Goal: Task Accomplishment & Management: Manage account settings

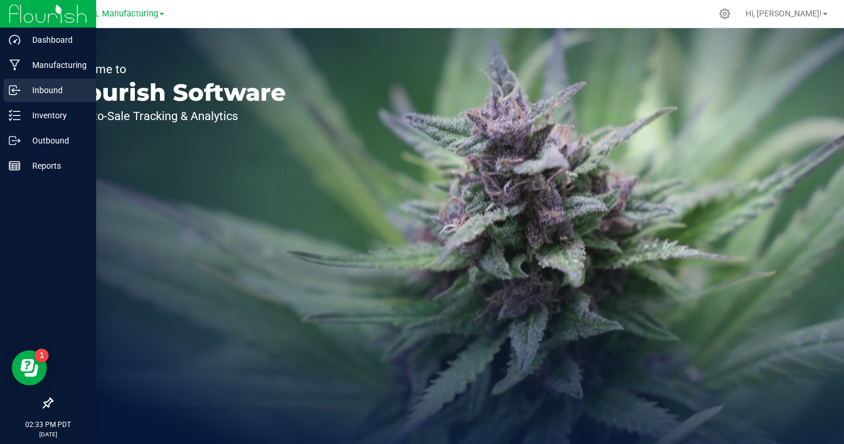
click at [19, 91] on icon at bounding box center [15, 90] width 12 height 12
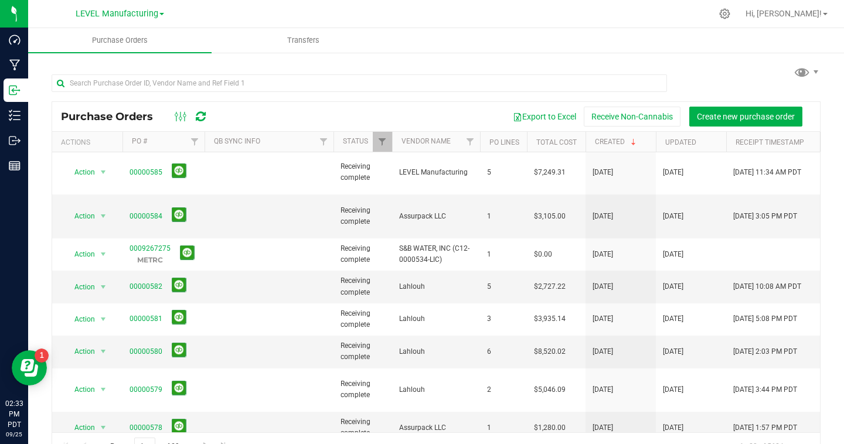
scroll to position [28, 0]
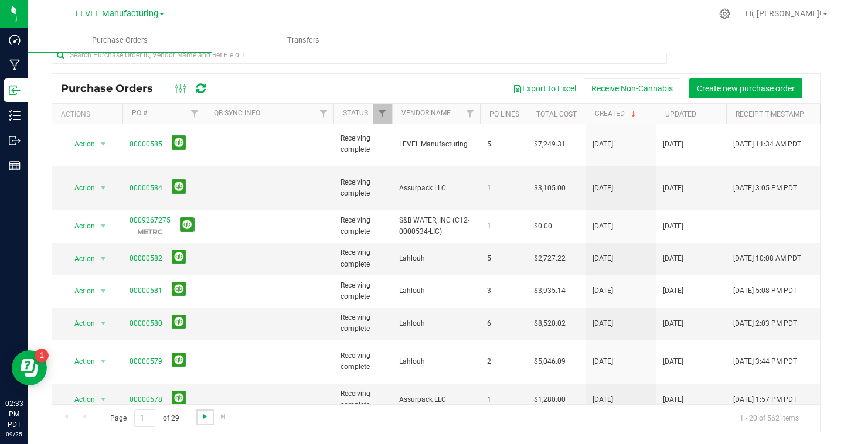
click at [202, 417] on span "Go to the next page" at bounding box center [204, 416] width 9 height 9
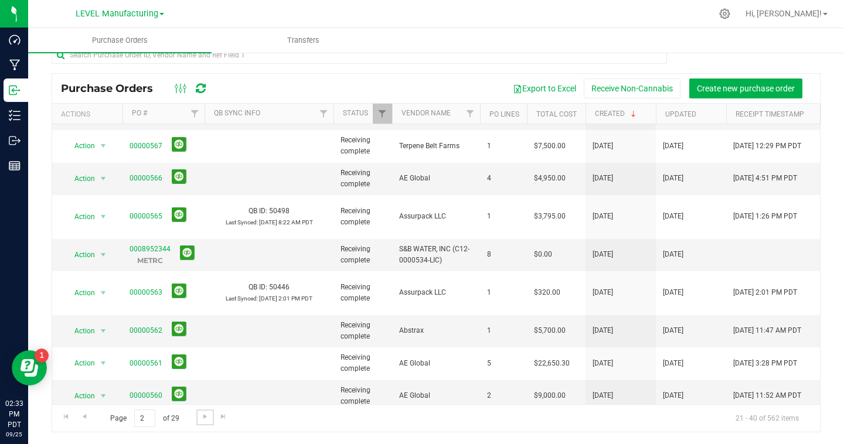
scroll to position [360, 0]
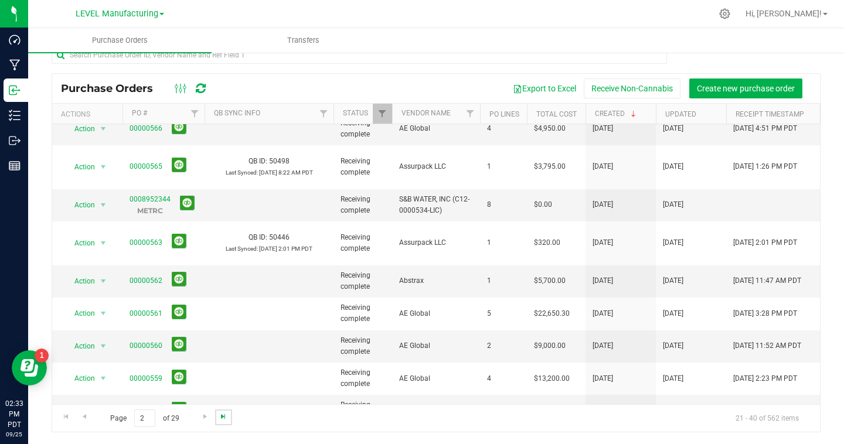
click at [225, 414] on span "Go to the last page" at bounding box center [223, 416] width 9 height 9
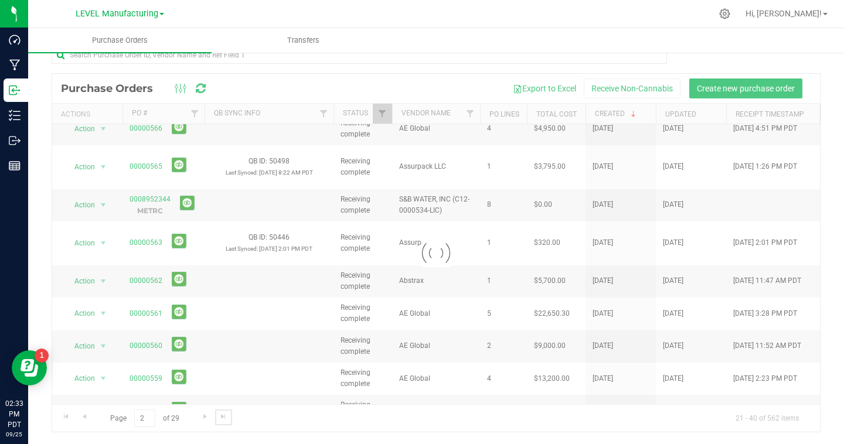
scroll to position [0, 0]
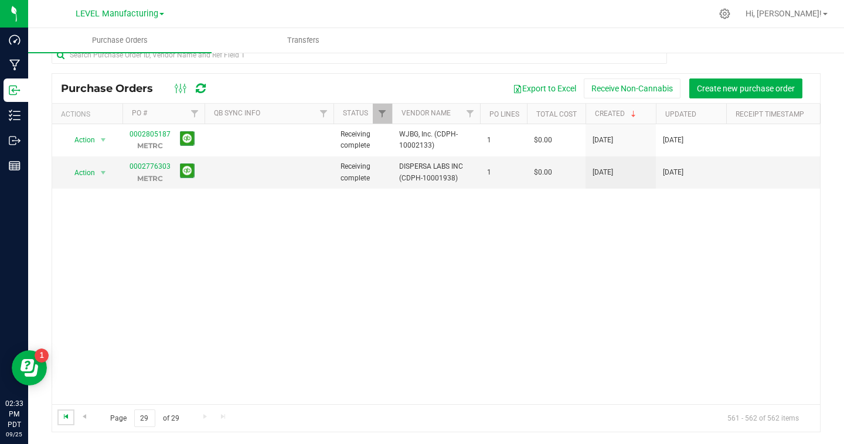
click at [64, 420] on span "Go to the first page" at bounding box center [66, 416] width 9 height 9
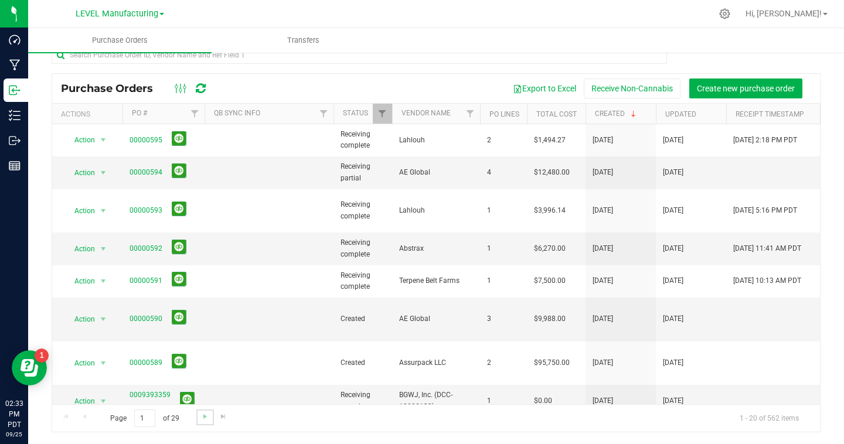
click at [199, 417] on link "Go to the next page" at bounding box center [204, 418] width 17 height 16
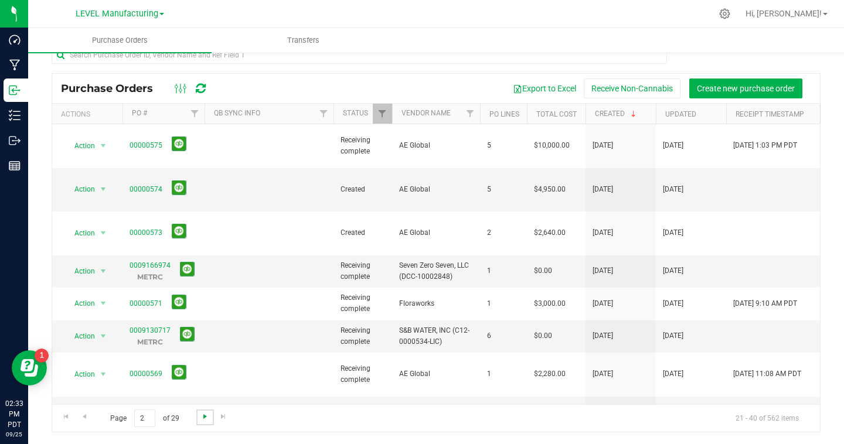
click at [201, 419] on span "Go to the next page" at bounding box center [204, 416] width 9 height 9
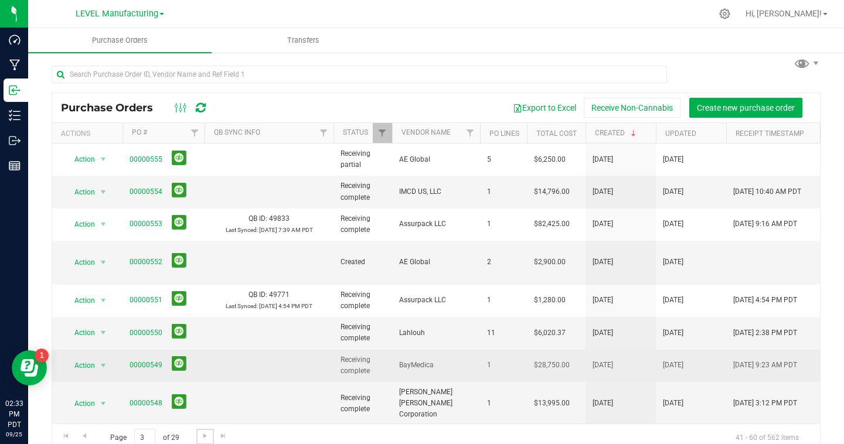
scroll to position [6, 0]
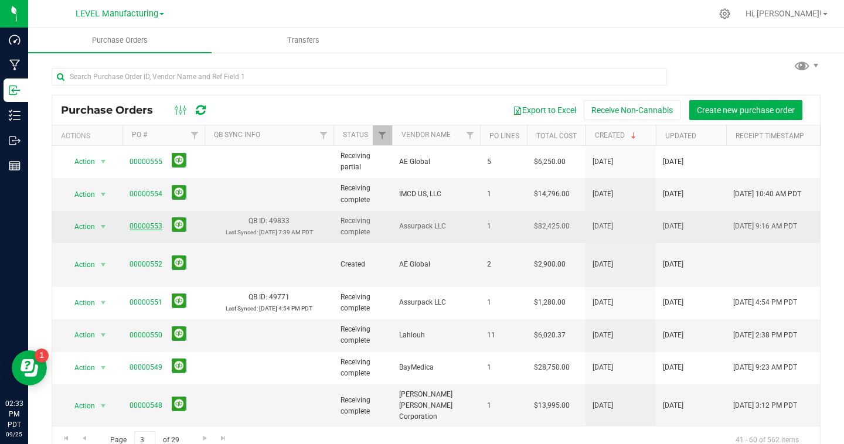
click at [144, 228] on link "00000553" at bounding box center [146, 226] width 33 height 8
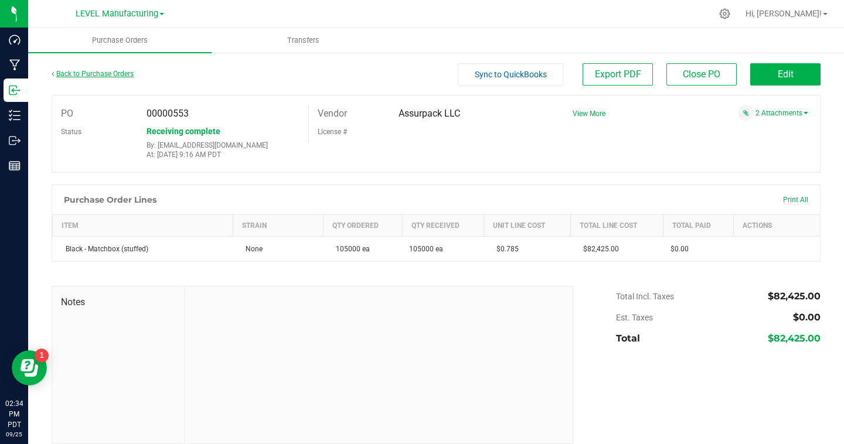
click at [125, 70] on link "Back to Purchase Orders" at bounding box center [93, 74] width 82 height 8
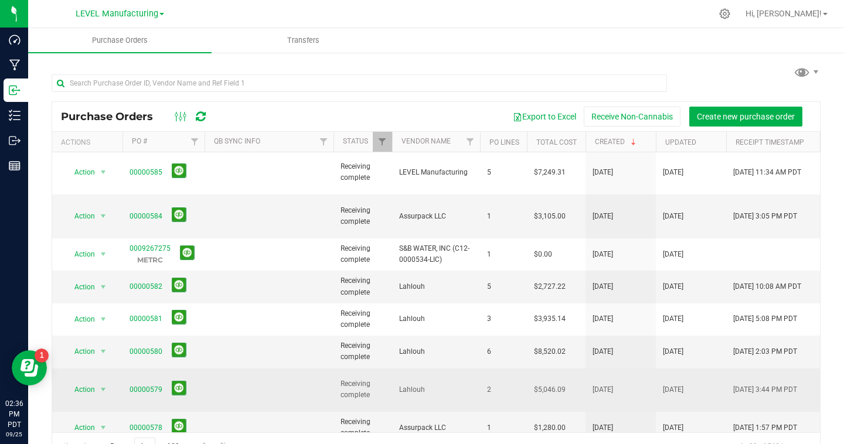
scroll to position [28, 0]
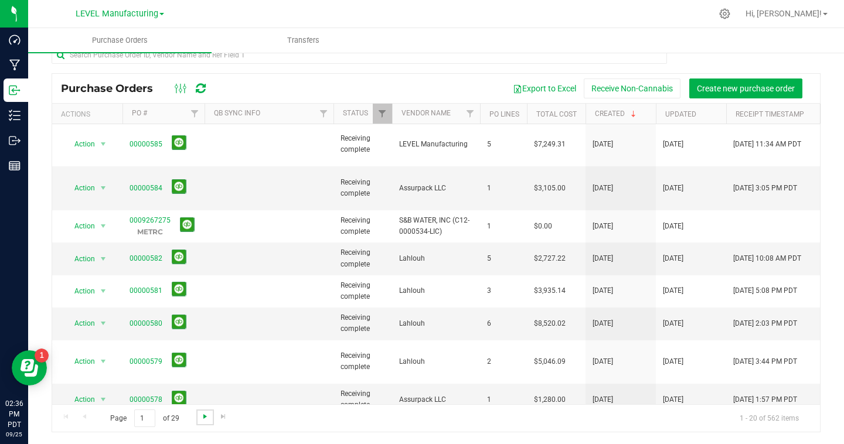
click at [200, 416] on span "Go to the next page" at bounding box center [204, 416] width 9 height 9
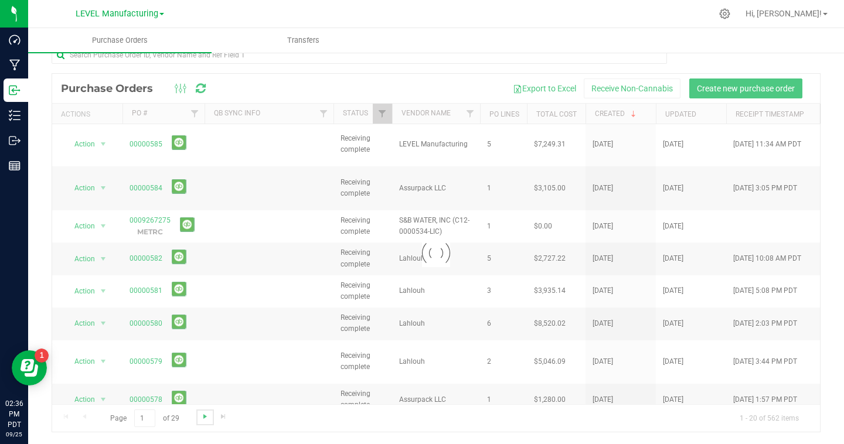
scroll to position [0, 0]
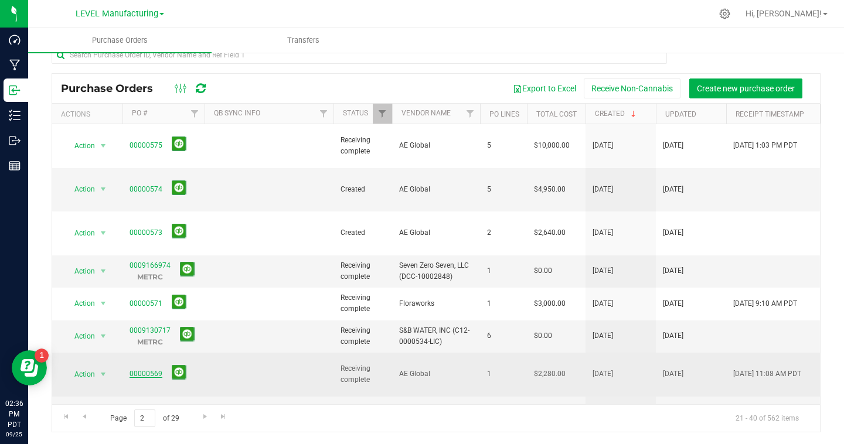
click at [152, 370] on link "00000569" at bounding box center [146, 374] width 33 height 8
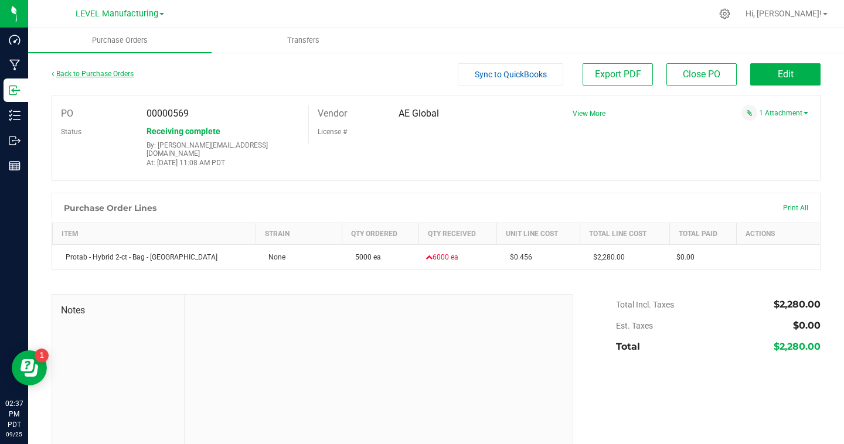
click at [132, 74] on link "Back to Purchase Orders" at bounding box center [93, 74] width 82 height 8
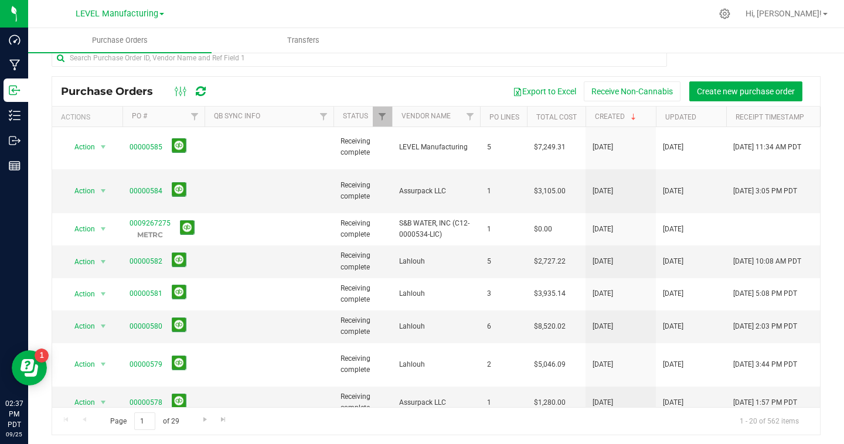
scroll to position [28, 0]
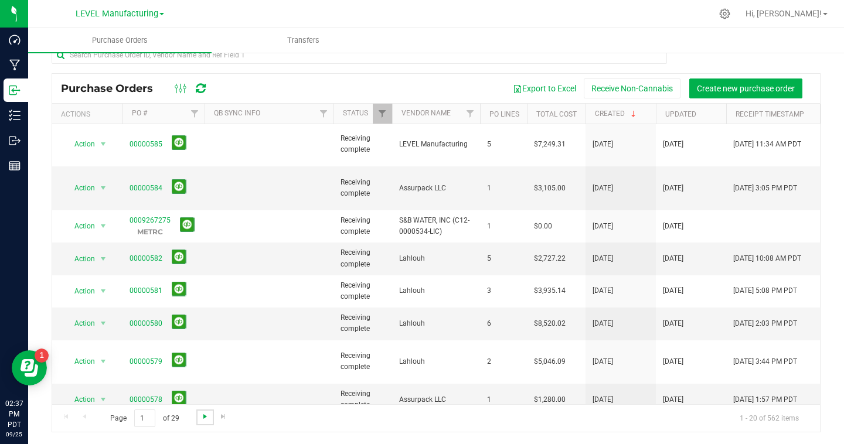
click at [200, 412] on span "Go to the next page" at bounding box center [204, 416] width 9 height 9
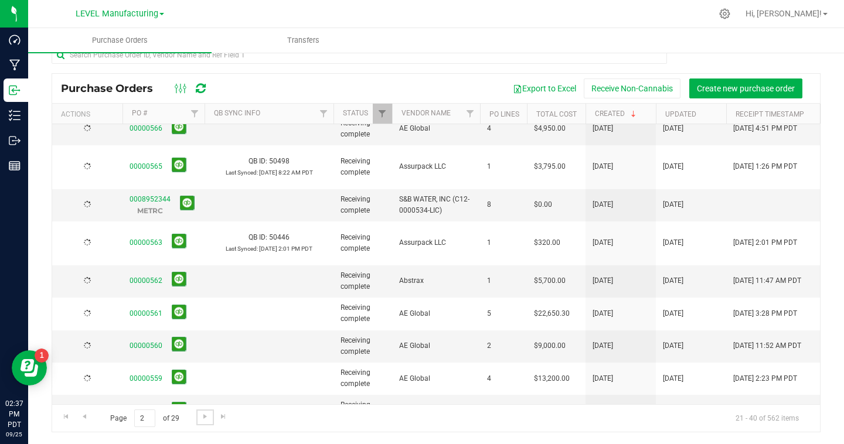
scroll to position [0, 0]
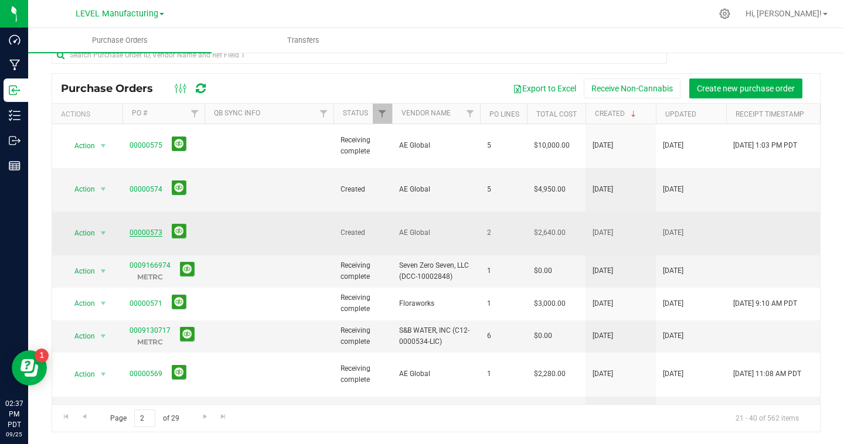
click at [137, 229] on link "00000573" at bounding box center [146, 233] width 33 height 8
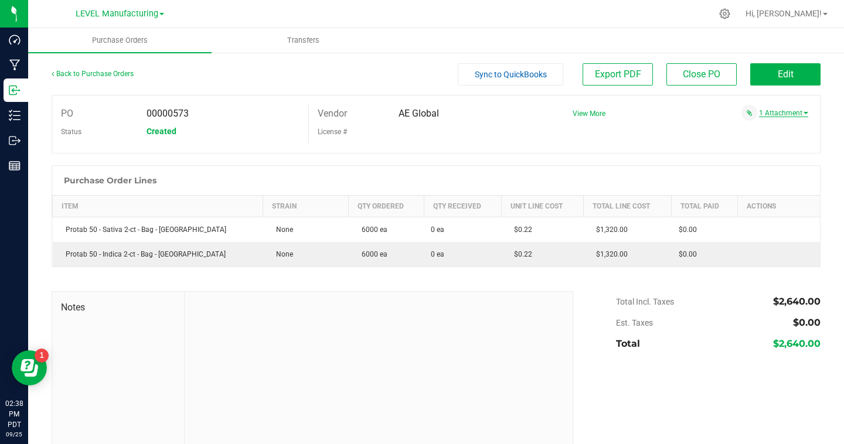
click at [774, 112] on link "1 Attachment" at bounding box center [783, 113] width 49 height 8
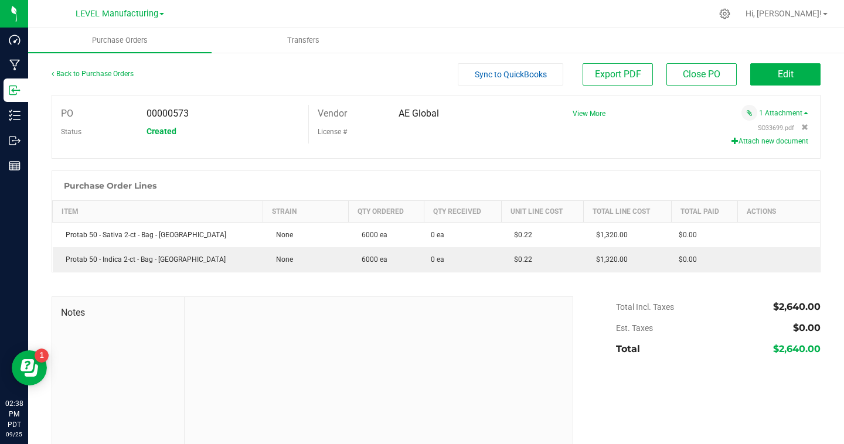
click at [780, 138] on button "Attach new document" at bounding box center [770, 141] width 77 height 11
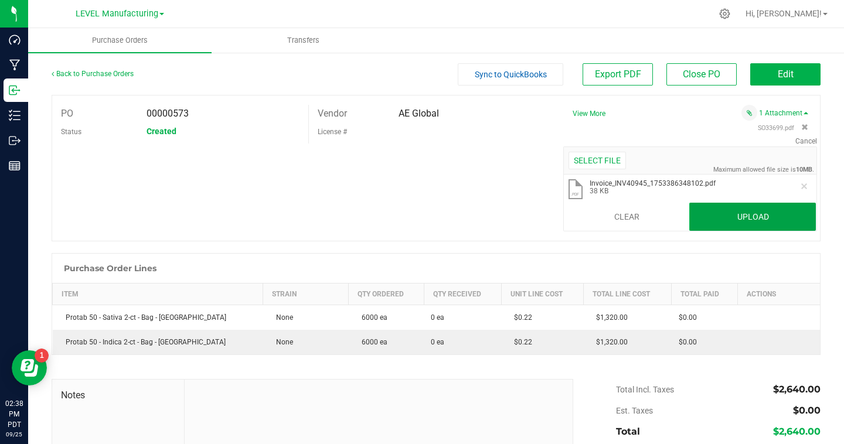
click at [742, 217] on button "Upload" at bounding box center [752, 217] width 127 height 28
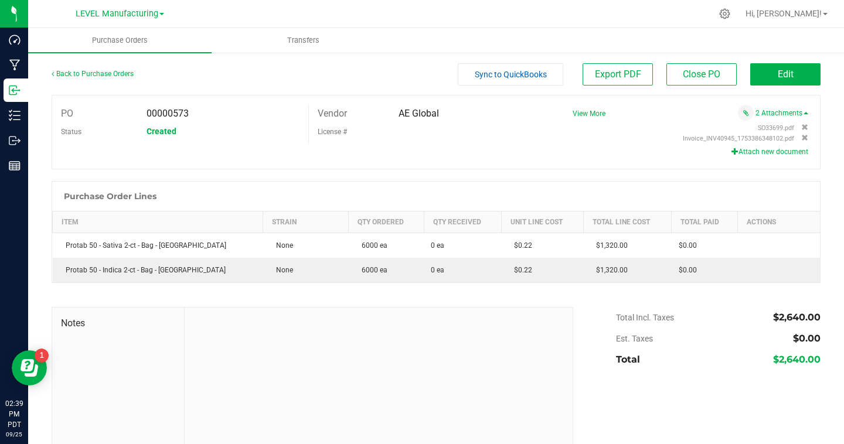
click at [118, 69] on div "Back to Purchase Orders" at bounding box center [148, 73] width 192 height 21
click at [118, 73] on link "Back to Purchase Orders" at bounding box center [93, 74] width 82 height 8
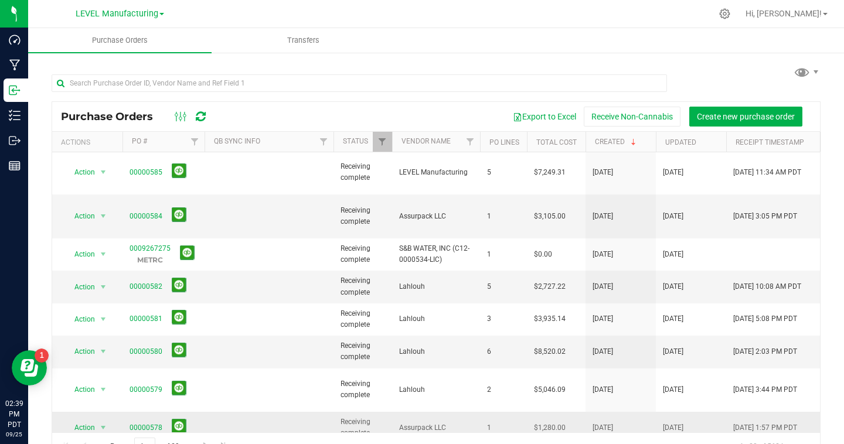
scroll to position [28, 0]
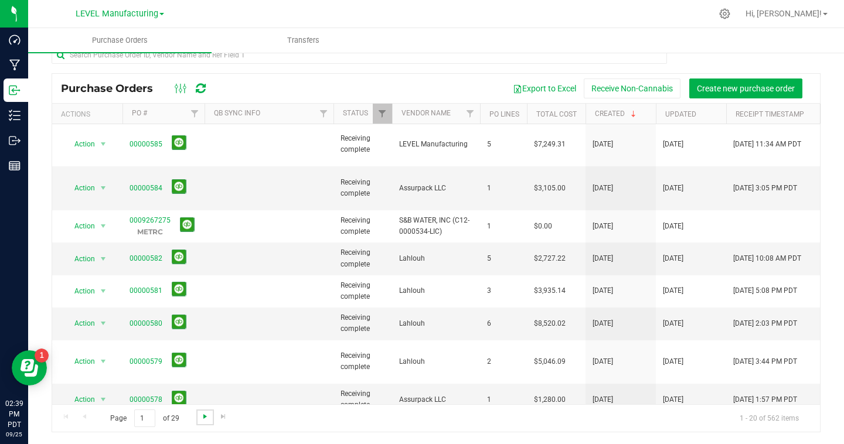
click at [203, 416] on span "Go to the next page" at bounding box center [204, 416] width 9 height 9
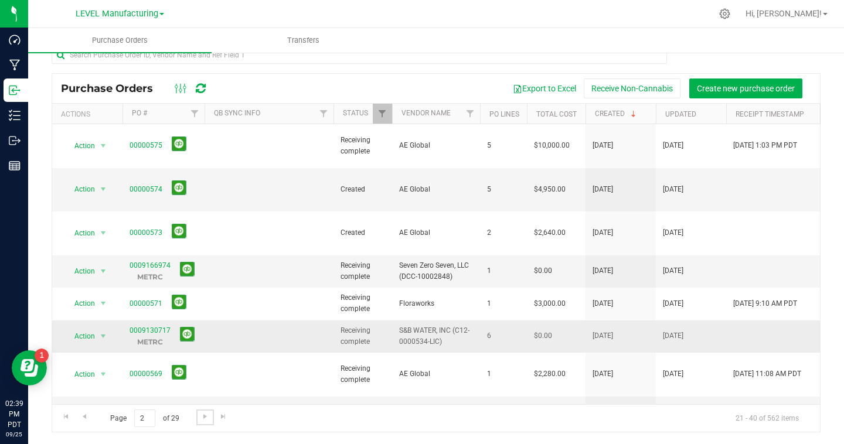
scroll to position [0, 0]
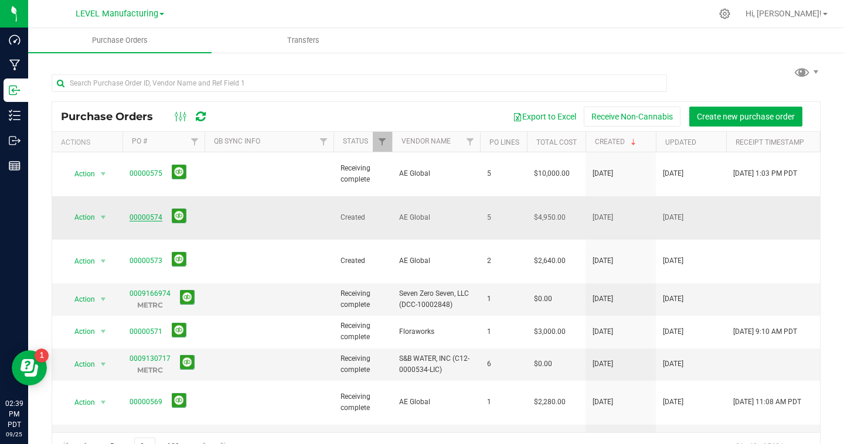
click at [137, 213] on link "00000574" at bounding box center [146, 217] width 33 height 8
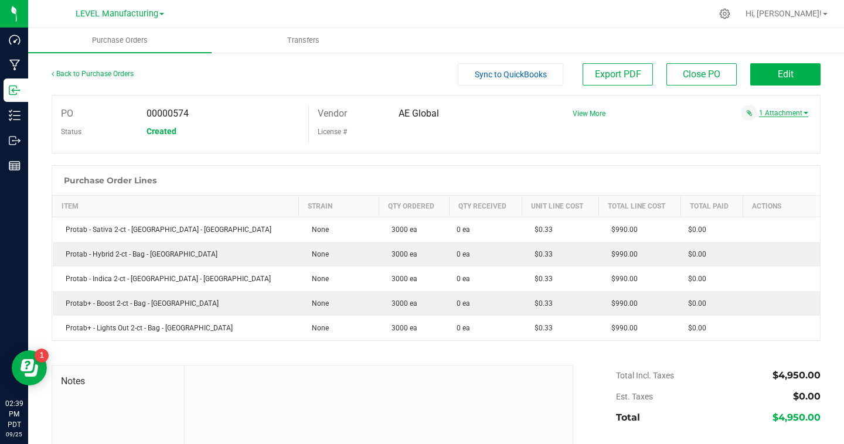
click at [789, 113] on link "1 Attachment" at bounding box center [783, 113] width 49 height 8
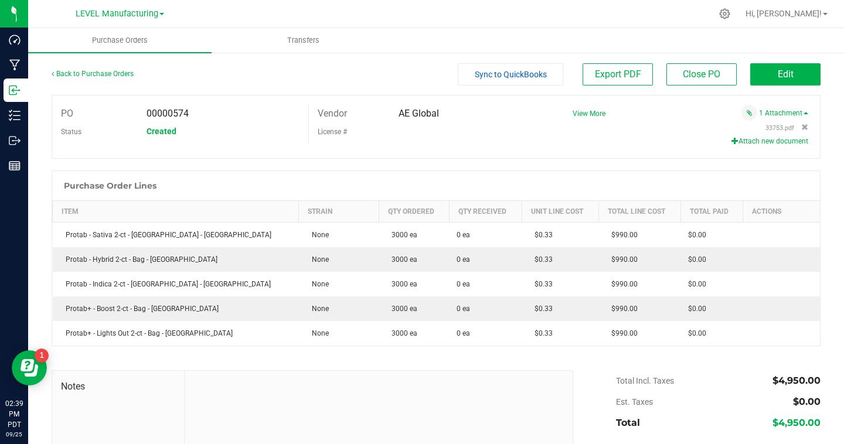
click at [779, 140] on button "Attach new document" at bounding box center [770, 141] width 77 height 11
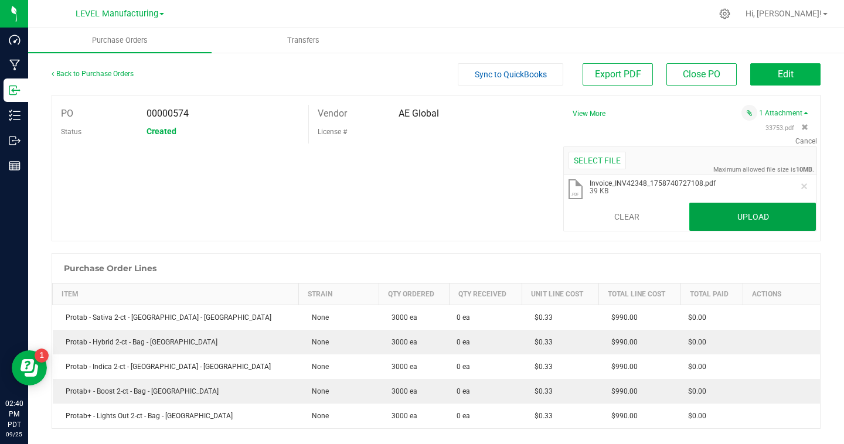
click at [713, 210] on button "Upload" at bounding box center [752, 217] width 127 height 28
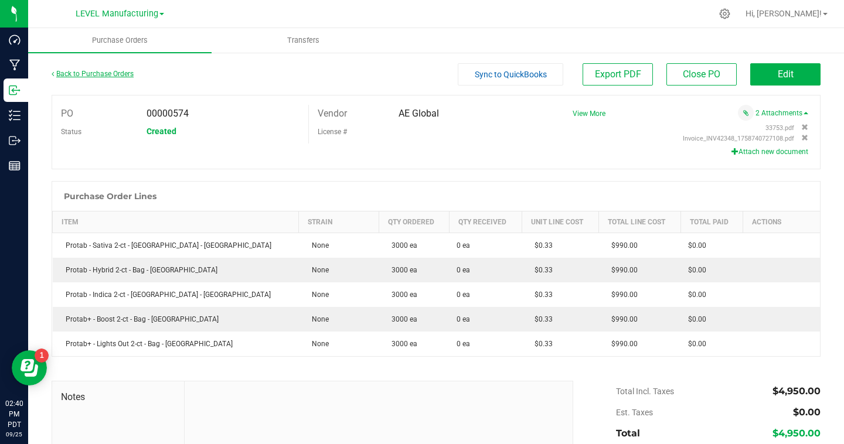
click at [83, 73] on link "Back to Purchase Orders" at bounding box center [93, 74] width 82 height 8
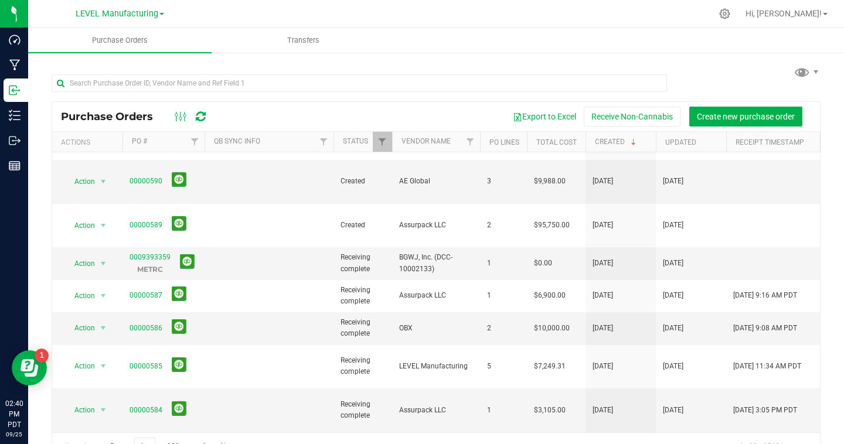
scroll to position [209, 0]
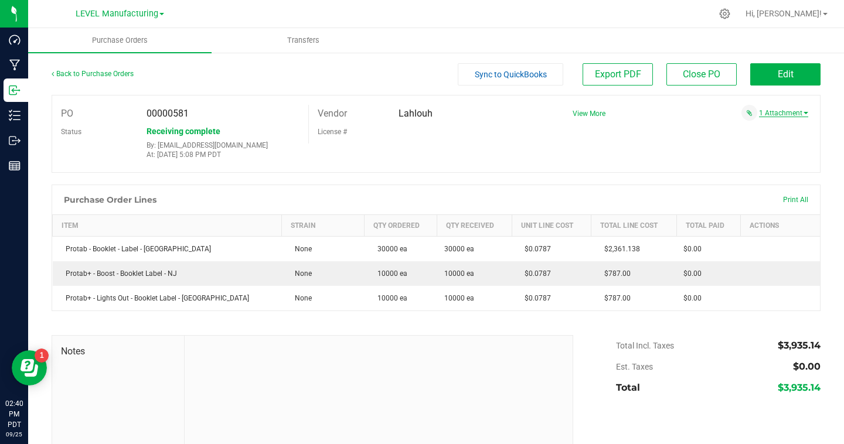
click at [783, 113] on link "1 Attachment" at bounding box center [783, 113] width 49 height 8
click at [773, 141] on button "Attach new document" at bounding box center [770, 141] width 77 height 11
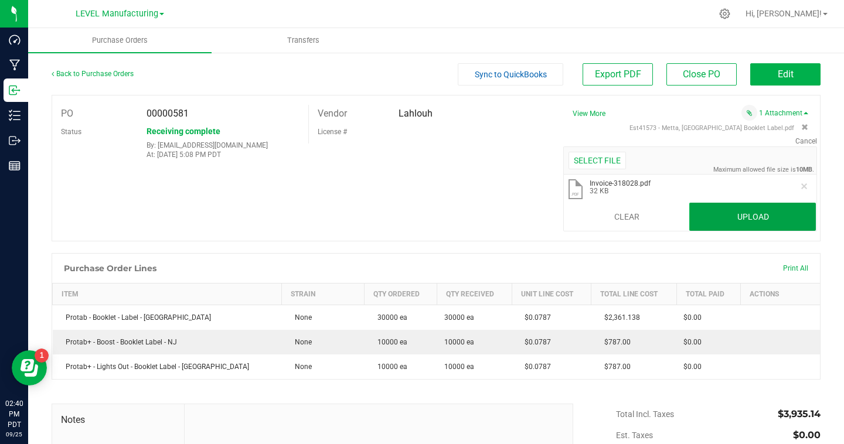
click at [757, 223] on button "Upload" at bounding box center [752, 217] width 127 height 28
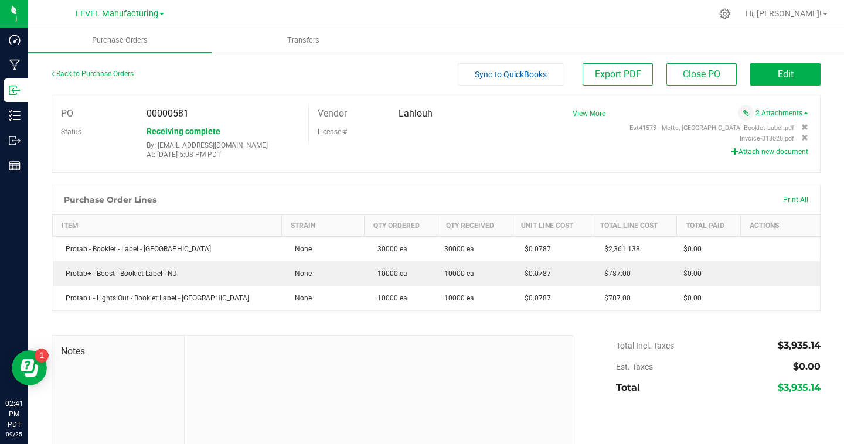
click at [115, 72] on link "Back to Purchase Orders" at bounding box center [93, 74] width 82 height 8
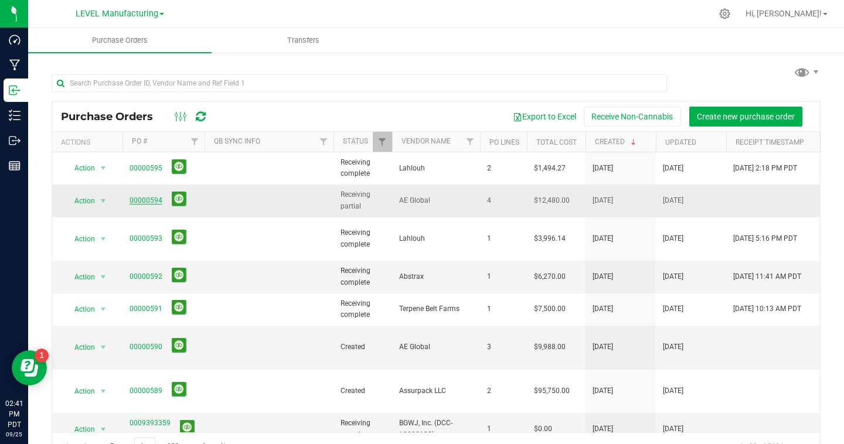
click at [148, 199] on link "00000594" at bounding box center [146, 200] width 33 height 8
